Goal: Communication & Community: Answer question/provide support

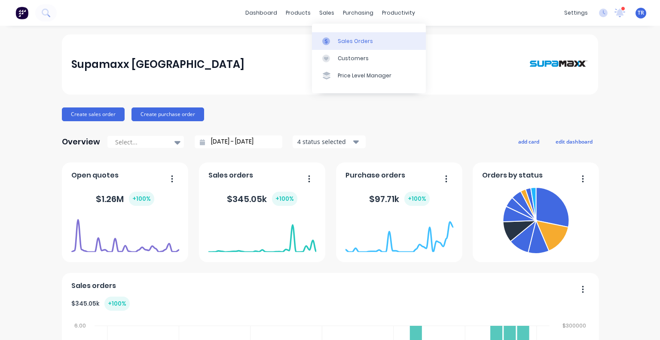
click at [328, 39] on icon at bounding box center [326, 41] width 8 height 8
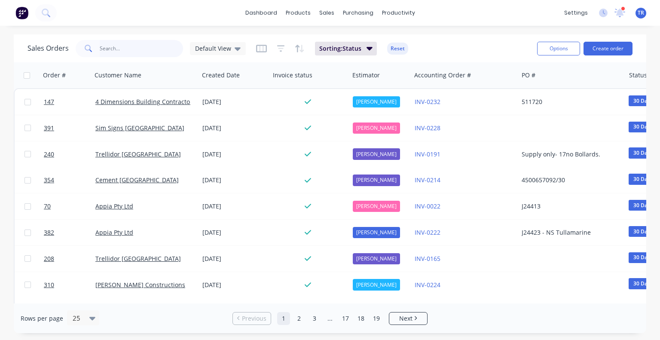
click at [124, 56] on input "text" at bounding box center [142, 48] width 84 height 17
click at [622, 13] on icon at bounding box center [620, 12] width 8 height 7
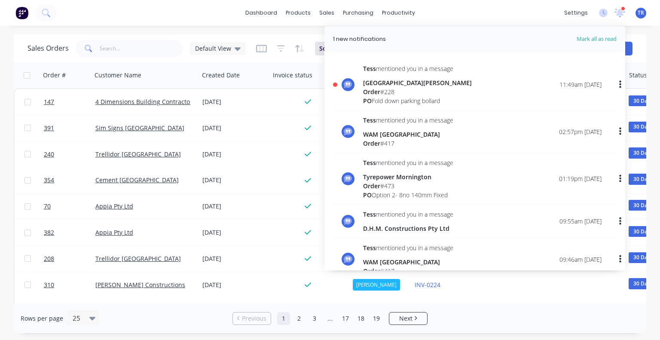
click at [493, 96] on div "Tess mentioned you in a message Mount Martha Village Clinic Order # 228 PO Fold…" at bounding box center [482, 84] width 238 height 41
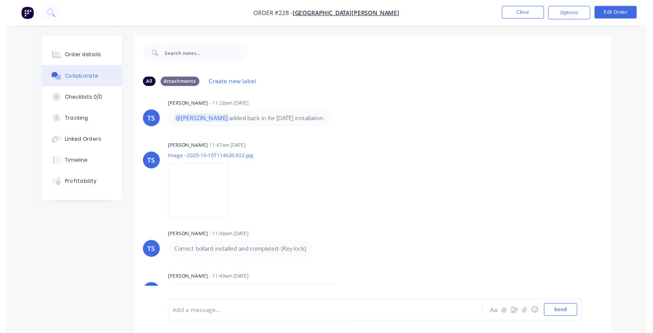
scroll to position [12, 0]
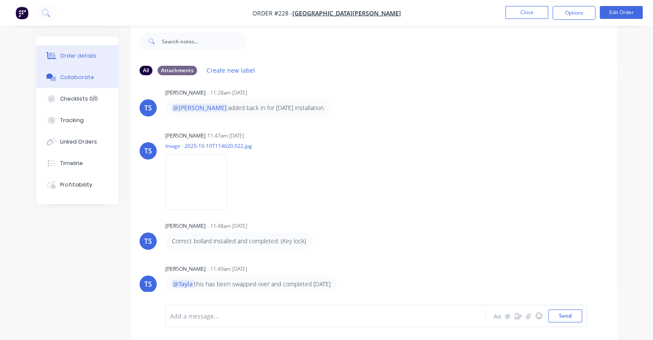
click at [94, 55] on button "Order details" at bounding box center [78, 55] width 82 height 21
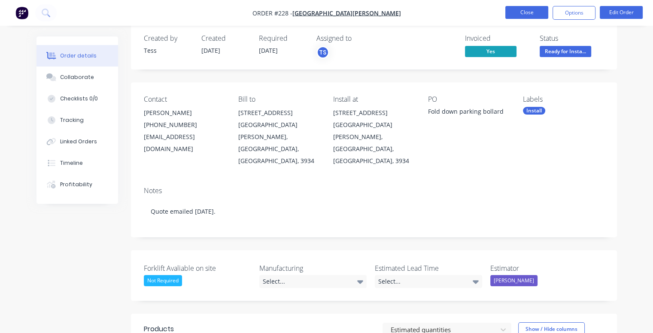
click at [530, 16] on button "Close" at bounding box center [526, 12] width 43 height 13
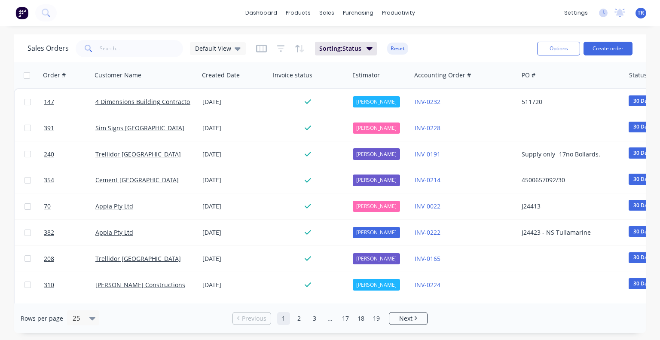
click at [530, 16] on div "dashboard products sales purchasing productivity dashboard products Product Cat…" at bounding box center [330, 13] width 660 height 26
click at [106, 50] on input "text" at bounding box center [142, 48] width 84 height 17
click at [225, 49] on span "Default View" at bounding box center [213, 48] width 36 height 9
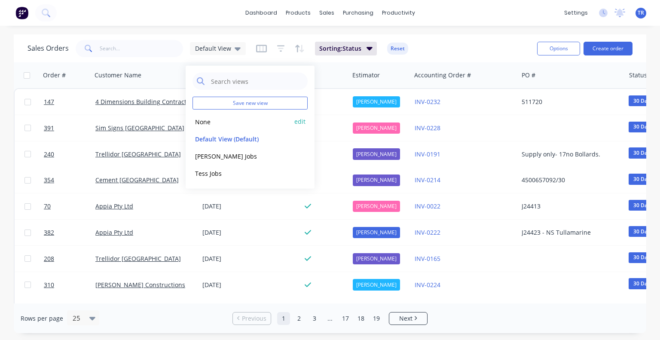
click at [215, 116] on div "None edit" at bounding box center [249, 121] width 115 height 17
click at [210, 120] on button "None" at bounding box center [241, 121] width 98 height 10
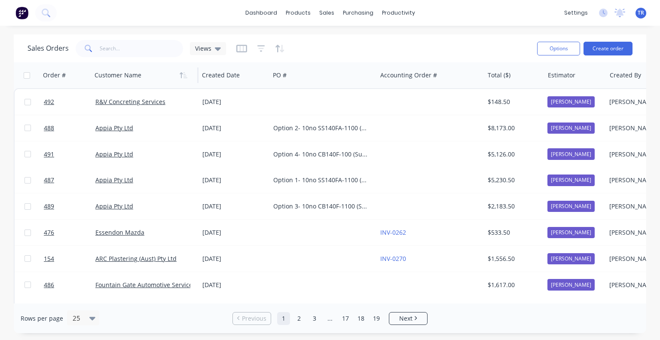
click at [108, 81] on div at bounding box center [141, 75] width 95 height 17
click at [81, 73] on icon "button" at bounding box center [79, 75] width 8 height 7
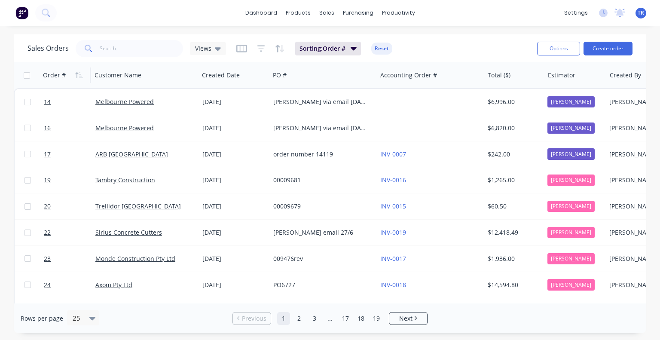
click at [81, 73] on icon "button" at bounding box center [79, 75] width 8 height 7
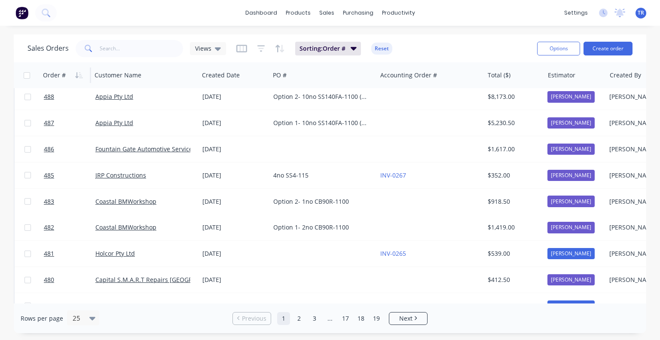
scroll to position [84, 0]
click at [119, 54] on input "text" at bounding box center [142, 48] width 84 height 17
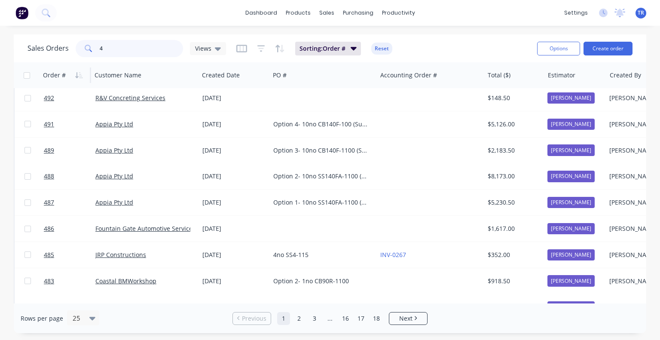
scroll to position [0, 0]
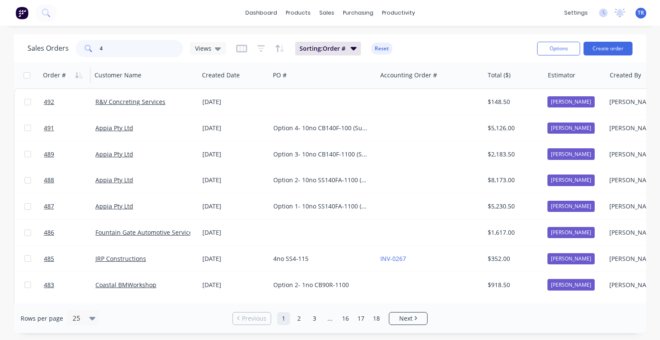
click at [119, 54] on input "4" at bounding box center [142, 48] width 84 height 17
type input "4"
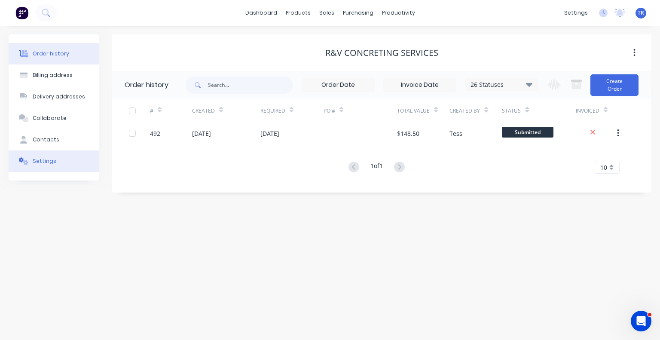
click at [74, 155] on button "Settings" at bounding box center [54, 160] width 90 height 21
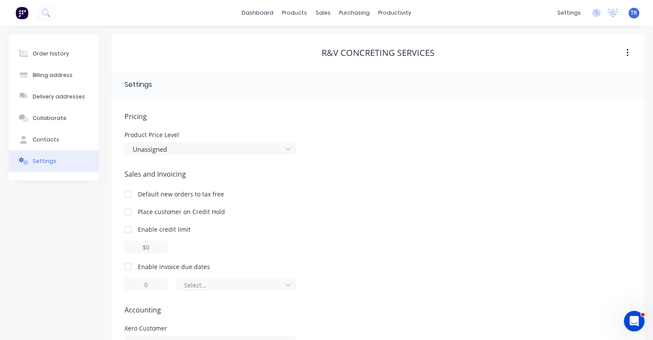
scroll to position [52, 0]
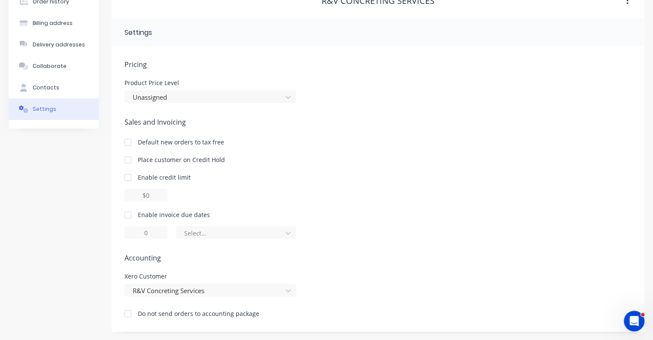
click at [231, 120] on span "Sales and Invoicing" at bounding box center [378, 122] width 507 height 10
click at [125, 214] on div at bounding box center [127, 214] width 17 height 17
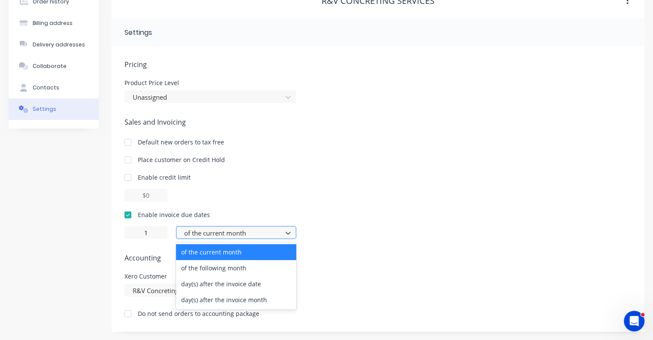
click at [241, 228] on div at bounding box center [230, 233] width 94 height 11
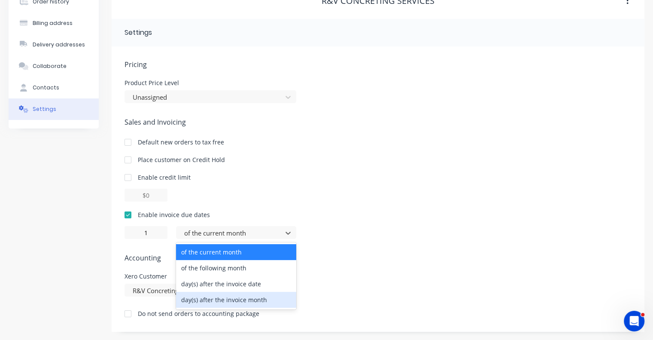
click at [237, 295] on div "day(s) after the invoice month" at bounding box center [236, 300] width 120 height 16
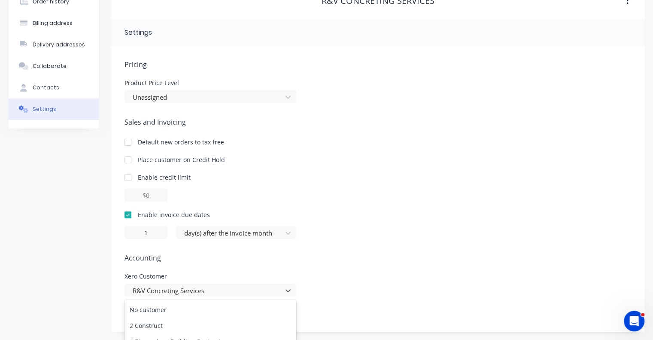
type input "0"
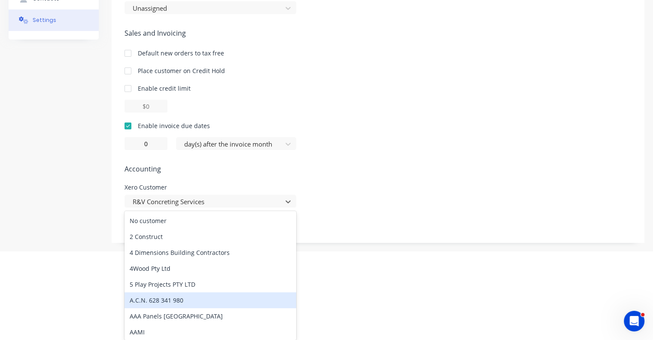
click at [237, 207] on div "767 results available. Use Up and Down to choose options, press Enter to select…" at bounding box center [211, 201] width 172 height 13
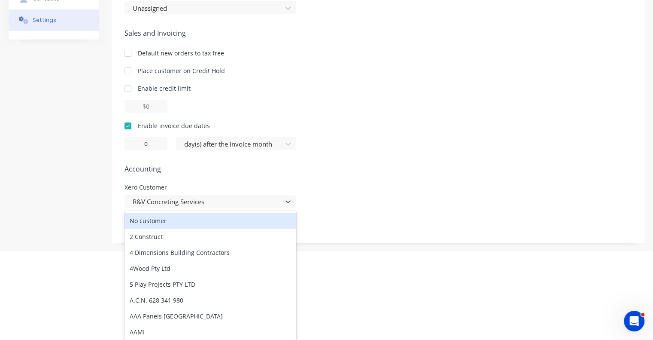
scroll to position [52, 0]
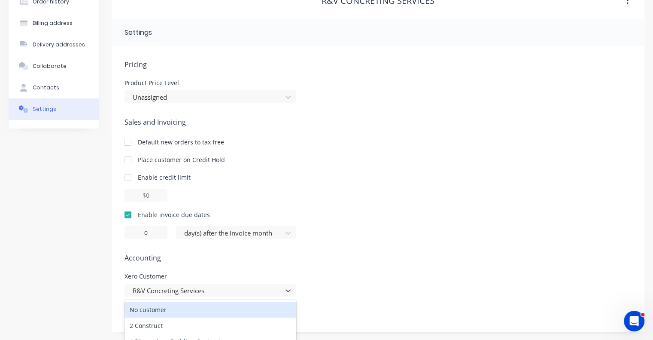
click at [361, 149] on div "Sales and Invoicing Default new orders to tax free Place customer on Credit Hol…" at bounding box center [378, 178] width 507 height 122
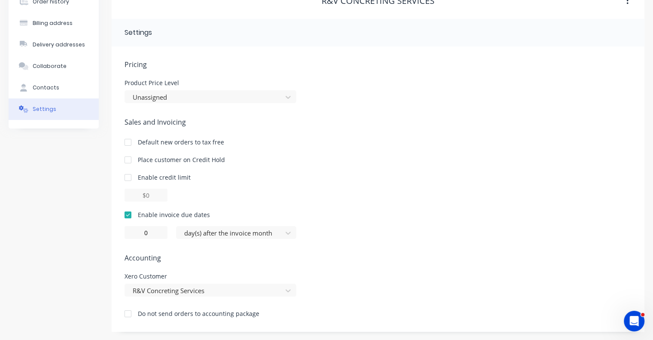
click at [254, 223] on div "Enable invoice due dates 0 day(s) after the invoice month" at bounding box center [378, 224] width 507 height 29
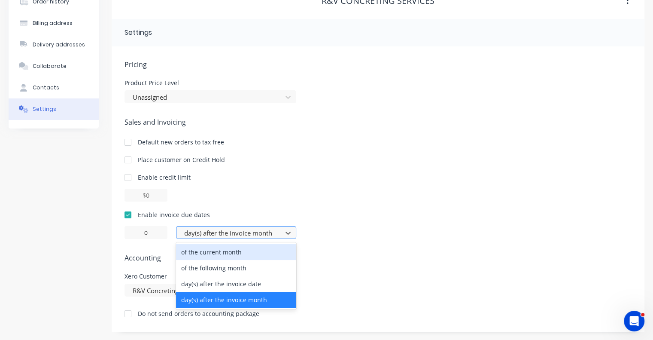
click at [253, 231] on div at bounding box center [230, 233] width 94 height 11
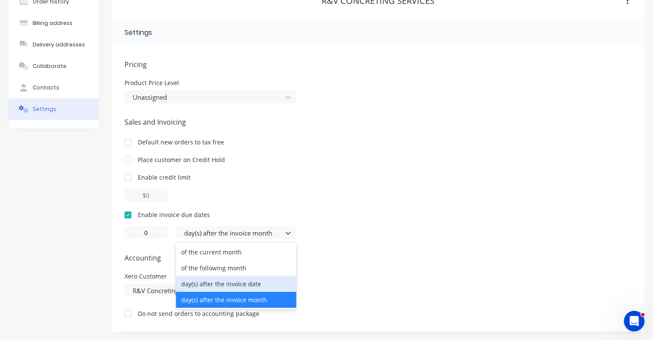
click at [243, 282] on div "day(s) after the invoice date" at bounding box center [236, 284] width 120 height 16
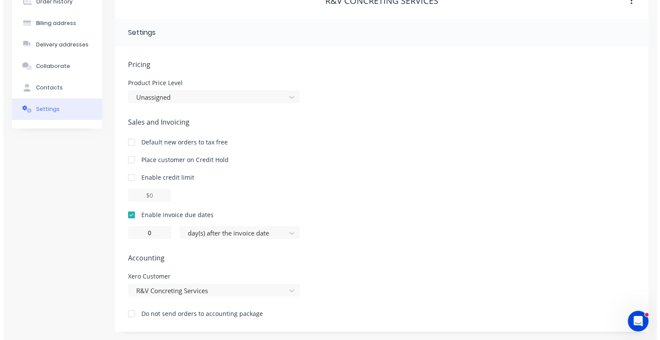
scroll to position [0, 0]
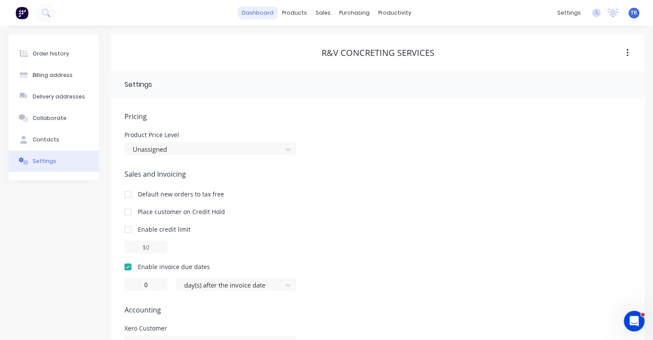
click at [251, 17] on link "dashboard" at bounding box center [257, 12] width 40 height 13
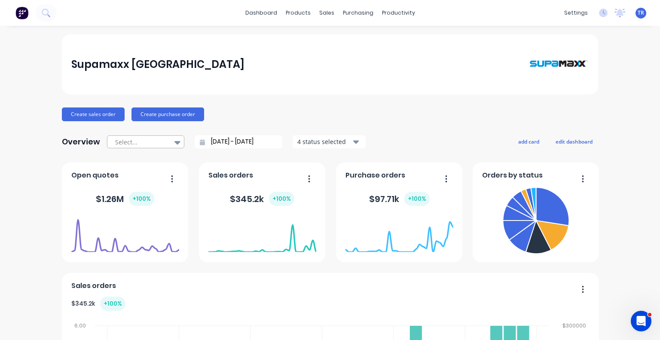
click at [146, 142] on div at bounding box center [141, 142] width 54 height 11
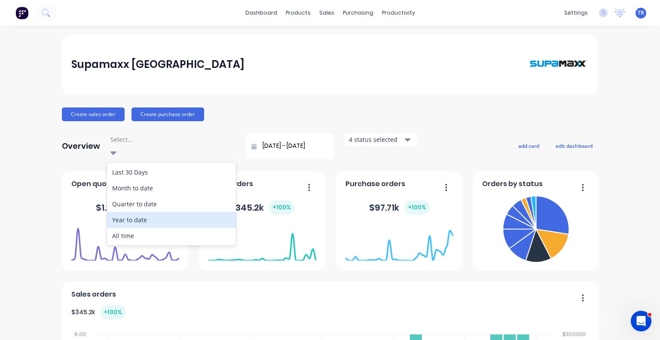
drag, startPoint x: 141, startPoint y: 210, endPoint x: 150, endPoint y: 207, distance: 9.5
click at [150, 212] on div "Year to date" at bounding box center [171, 220] width 129 height 16
type input "01/01/25 - 10/10/25"
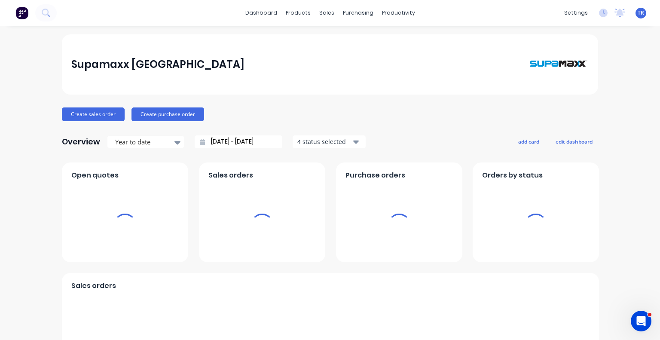
click at [150, 207] on div at bounding box center [125, 224] width 108 height 81
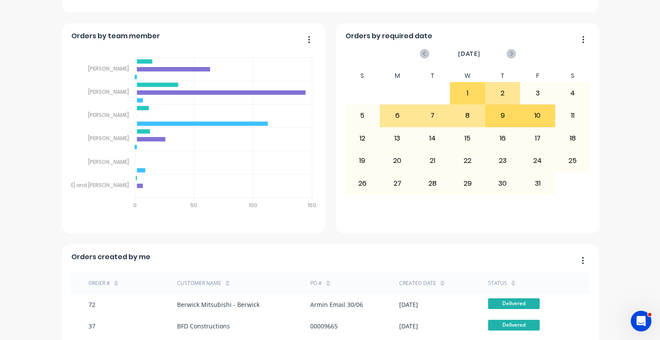
scroll to position [471, 0]
click at [642, 322] on icon "Open Intercom Messenger" at bounding box center [640, 320] width 14 height 14
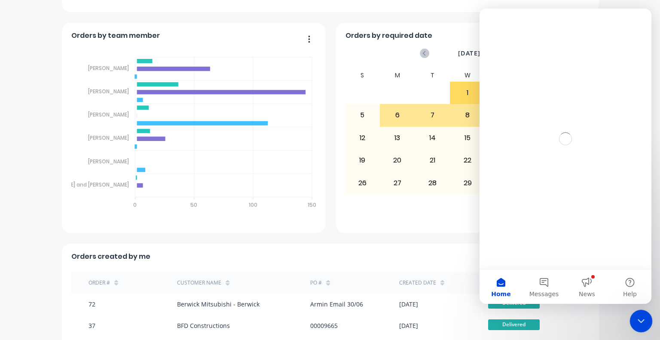
scroll to position [0, 0]
click at [585, 286] on button "News" at bounding box center [586, 286] width 43 height 34
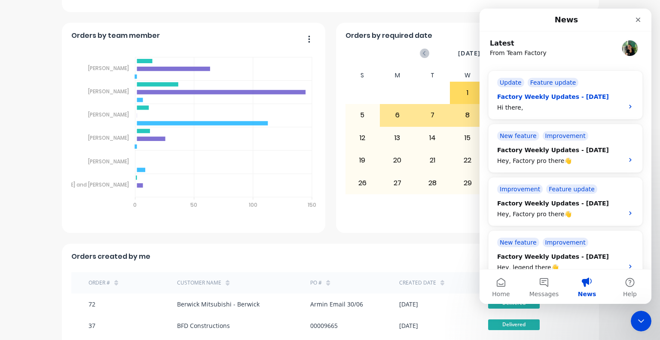
click at [581, 93] on div "Factory Weekly Updates - 10/10/2025" at bounding box center [557, 96] width 121 height 9
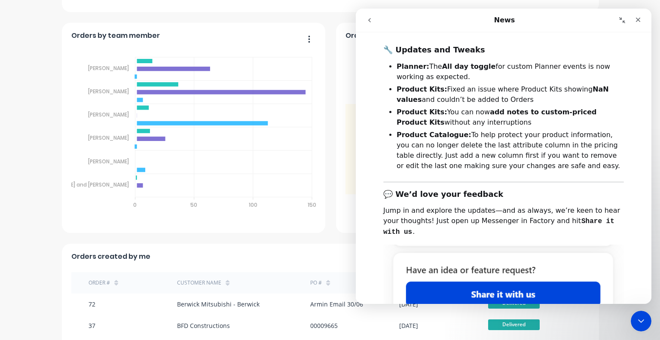
scroll to position [212, 0]
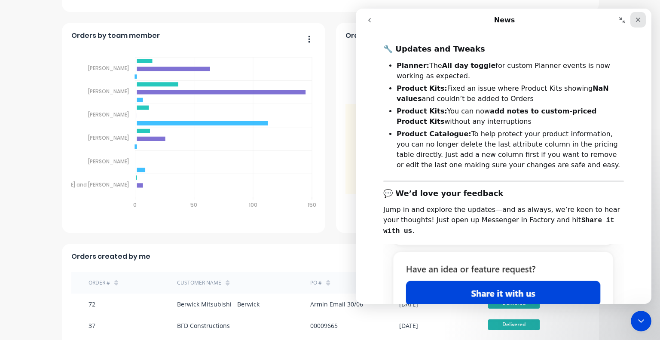
click at [635, 23] on icon "Close" at bounding box center [637, 19] width 7 height 7
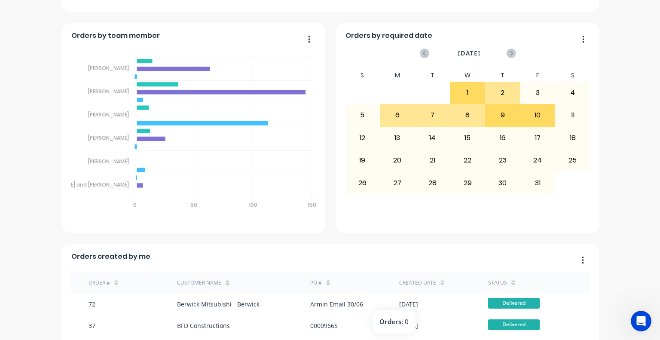
scroll to position [0, 0]
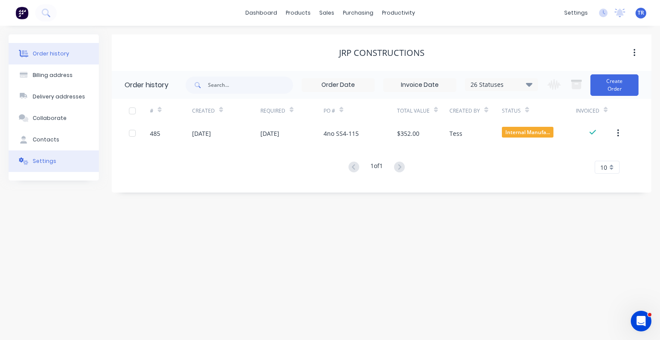
click at [23, 157] on icon at bounding box center [24, 161] width 10 height 8
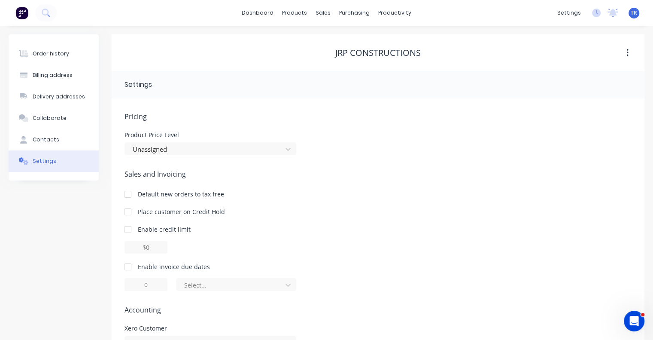
scroll to position [19, 0]
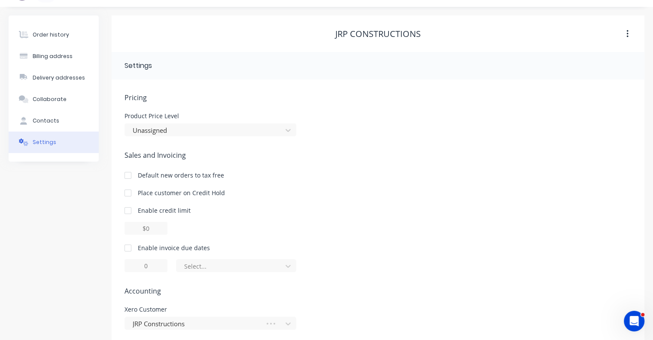
click at [170, 241] on div "Sales and Invoicing Default new orders to tax free Place customer on Credit Hol…" at bounding box center [378, 211] width 507 height 122
click at [166, 250] on div "Enable invoice due dates" at bounding box center [174, 247] width 72 height 9
click at [130, 249] on div at bounding box center [127, 247] width 17 height 17
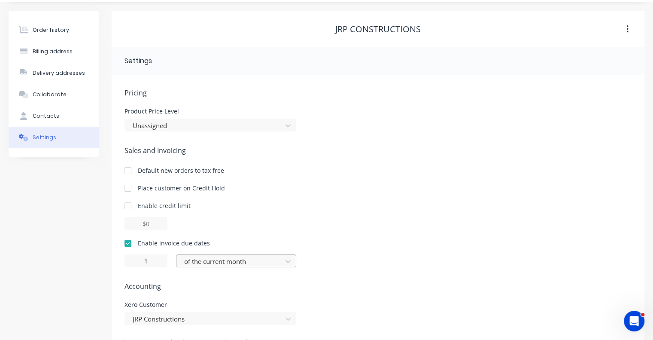
click at [197, 268] on div "Pricing Product Price Level Unassigned Sales and Invoicing Default new orders t…" at bounding box center [378, 224] width 507 height 272
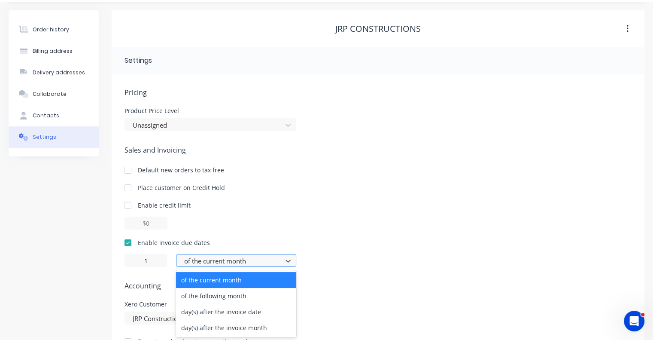
scroll to position [25, 0]
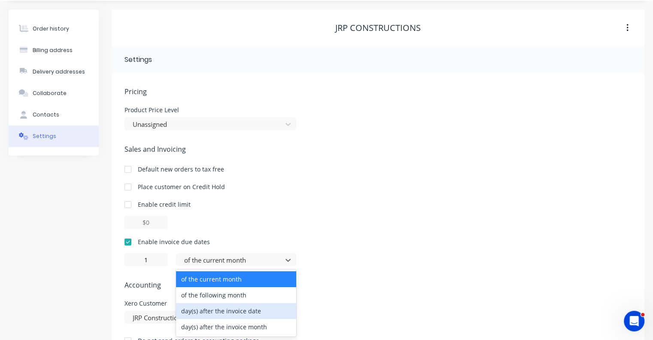
click at [201, 316] on div "day(s) after the invoice date" at bounding box center [236, 311] width 120 height 16
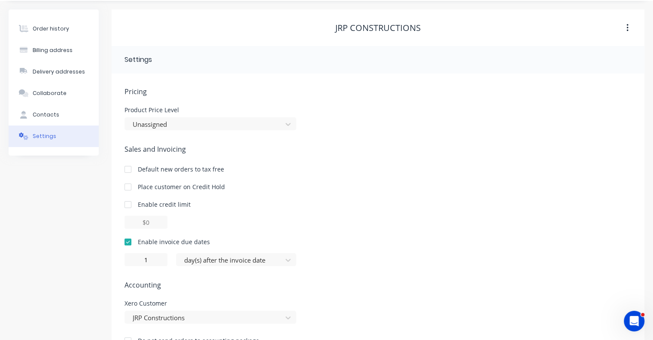
type input "0"
click at [75, 25] on button "Order history" at bounding box center [54, 28] width 90 height 21
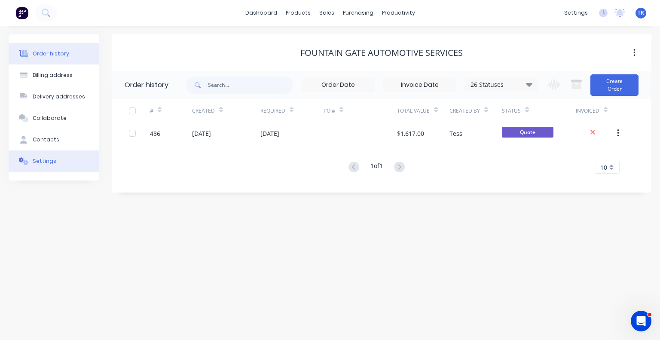
click at [81, 152] on button "Settings" at bounding box center [54, 160] width 90 height 21
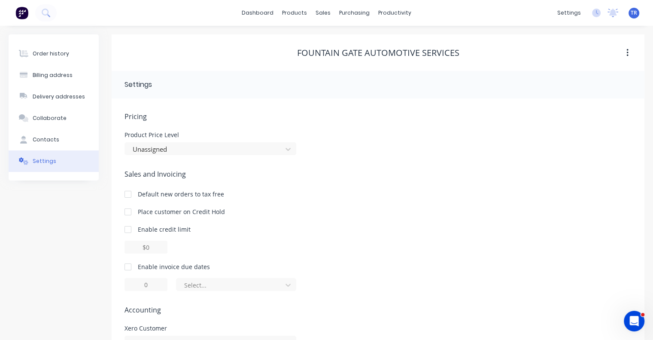
click at [146, 265] on div "Enable invoice due dates" at bounding box center [174, 266] width 72 height 9
click at [128, 265] on div at bounding box center [127, 266] width 17 height 17
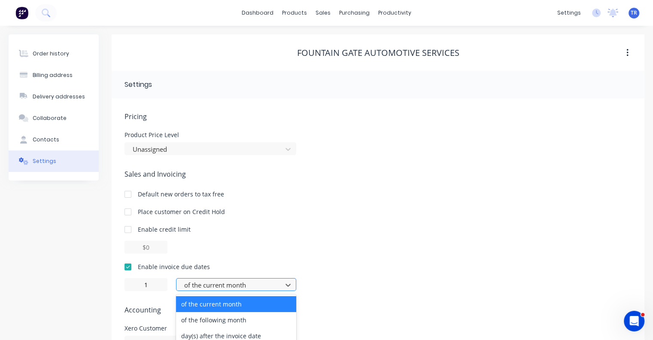
scroll to position [25, 0]
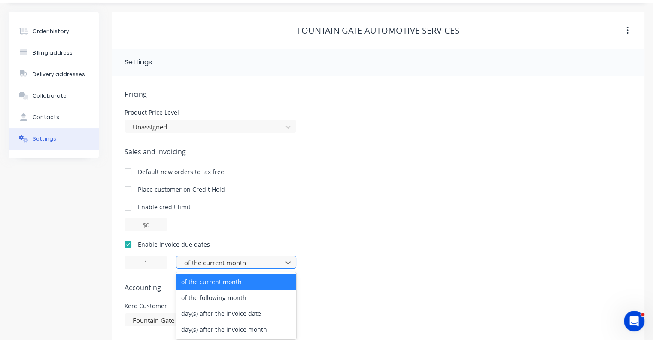
click at [218, 268] on div "4 results available. Use Up and Down to choose options, press Enter to select t…" at bounding box center [236, 262] width 120 height 13
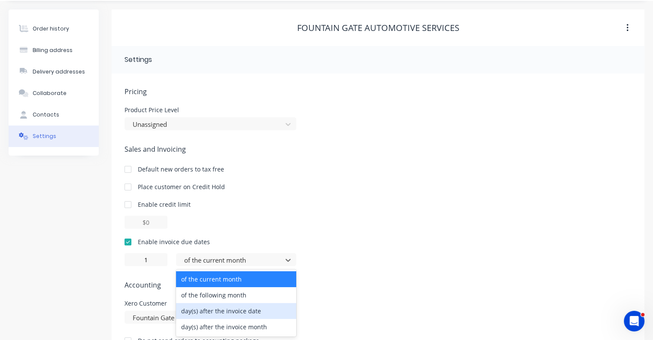
click at [221, 310] on div "day(s) after the invoice date" at bounding box center [236, 311] width 120 height 16
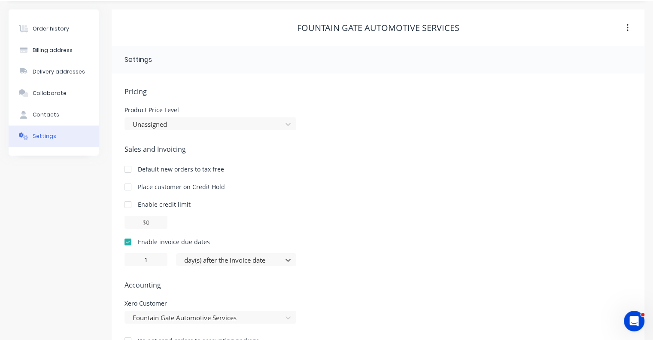
type input "0"
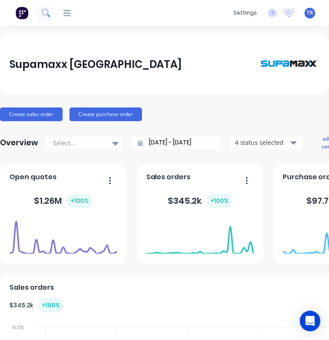
click at [55, 13] on div "dashboard products sales purchasing productivity dashboard products Product Cat…" at bounding box center [164, 13] width 329 height 26
click at [64, 15] on icon at bounding box center [67, 13] width 7 height 8
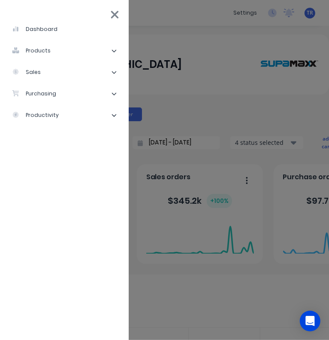
click at [55, 73] on li "sales" at bounding box center [64, 71] width 115 height 21
click at [57, 91] on div "Sales Orders" at bounding box center [43, 94] width 49 height 8
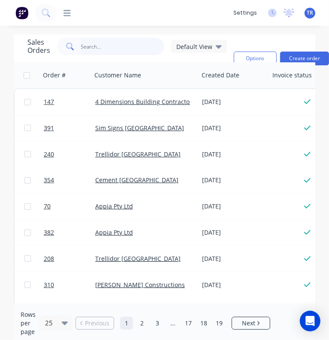
click at [103, 47] on input "text" at bounding box center [123, 46] width 84 height 17
click at [113, 57] on div "Sales Orders Default View Sorting: Status Reset" at bounding box center [127, 58] width 200 height 41
click at [113, 56] on div "Sales Orders Default View Sorting: Status Reset" at bounding box center [127, 58] width 200 height 41
click at [112, 50] on input "text" at bounding box center [123, 46] width 84 height 17
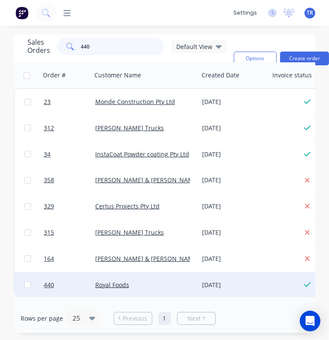
type input "440"
click at [34, 293] on div at bounding box center [28, 285] width 26 height 26
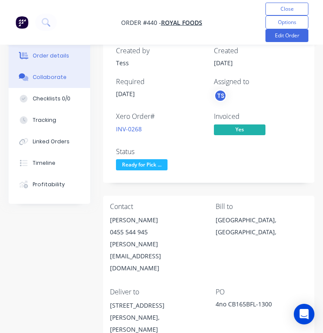
click at [37, 80] on div "Collaborate" at bounding box center [50, 77] width 34 height 8
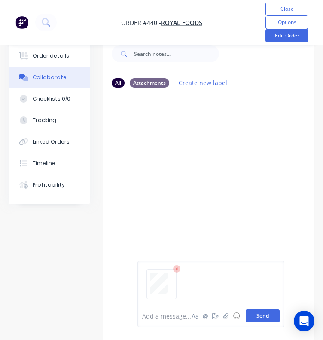
click at [262, 319] on button "Send" at bounding box center [263, 315] width 34 height 13
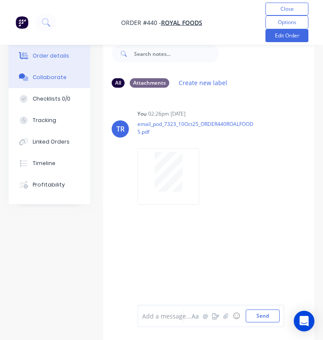
click at [64, 55] on div "Order details" at bounding box center [51, 56] width 37 height 8
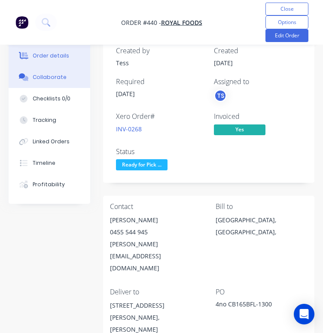
click at [63, 71] on button "Collaborate" at bounding box center [50, 77] width 82 height 21
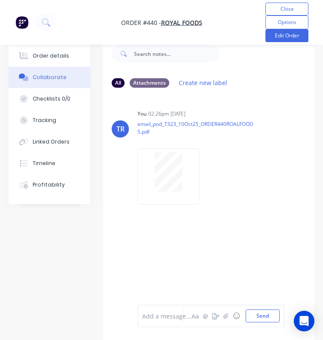
click at [165, 319] on div at bounding box center [163, 315] width 40 height 9
click at [169, 314] on div at bounding box center [163, 315] width 40 height 9
click at [254, 315] on button "Send" at bounding box center [263, 315] width 34 height 13
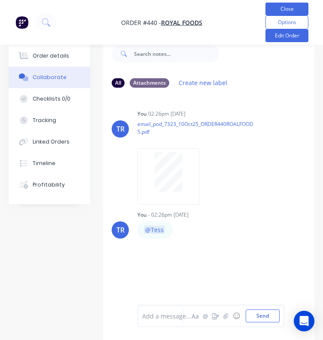
click at [290, 11] on button "Close" at bounding box center [286, 9] width 43 height 13
